Goal: Find specific page/section: Find specific page/section

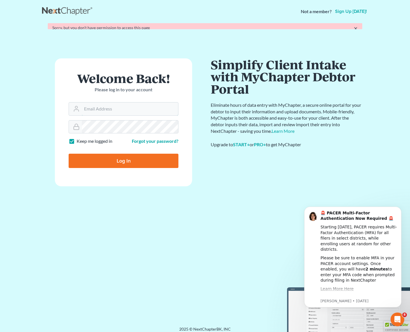
type input "[PERSON_NAME][EMAIL_ADDRESS][DOMAIN_NAME]"
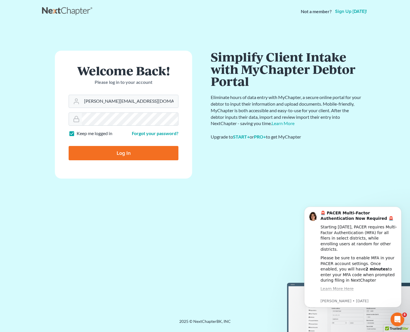
click at [357, 31] on div "Welcome Back! Please log in to your account Email Address [PERSON_NAME][EMAIL_A…" at bounding box center [205, 164] width 326 height 282
click at [153, 149] on input "Log In" at bounding box center [124, 153] width 110 height 14
type input "Thinking..."
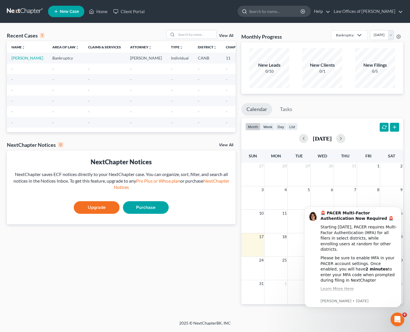
click at [271, 10] on input "search" at bounding box center [275, 11] width 52 height 11
type input "20 largest"
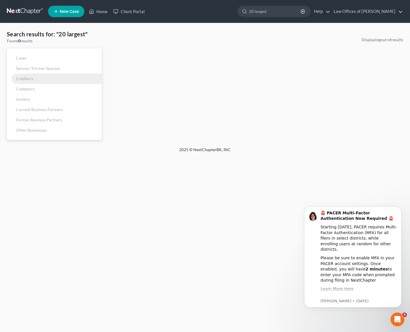
click at [28, 78] on span "Creditors" at bounding box center [24, 78] width 17 height 5
click at [327, 94] on div "Displaying out of results" at bounding box center [256, 88] width 302 height 103
click at [287, 11] on input "20 largest" at bounding box center [275, 11] width 52 height 11
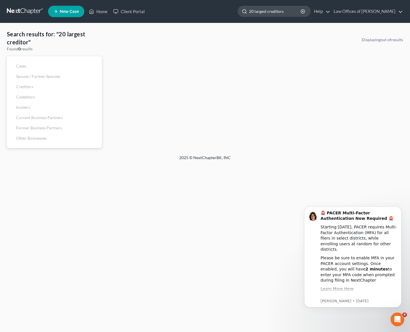
type input "20 largest creditors"
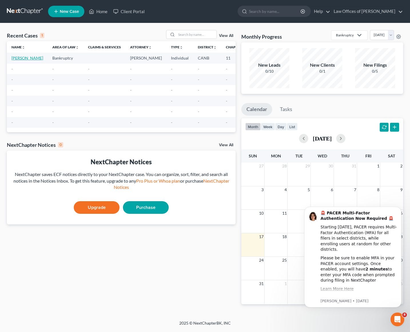
click at [19, 60] on link "[PERSON_NAME]" at bounding box center [27, 58] width 32 height 5
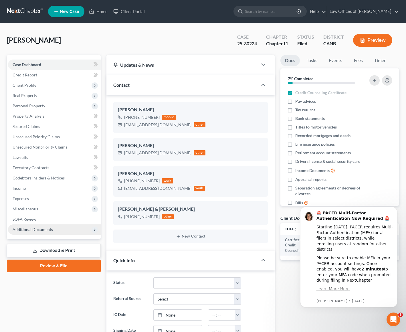
click at [41, 228] on span "Additional Documents" at bounding box center [33, 229] width 40 height 5
